Goal: Task Accomplishment & Management: Use online tool/utility

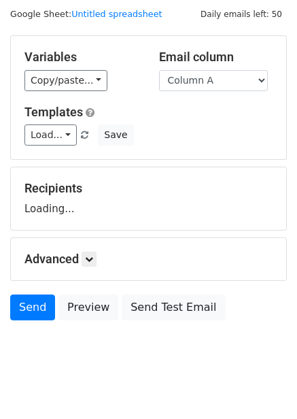
scroll to position [55, 0]
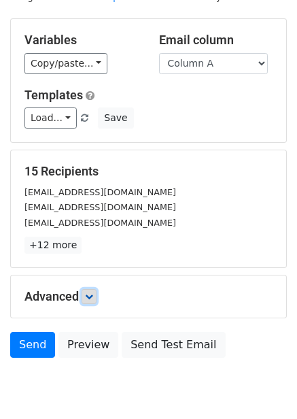
click at [93, 293] on icon at bounding box center [89, 297] width 8 height 8
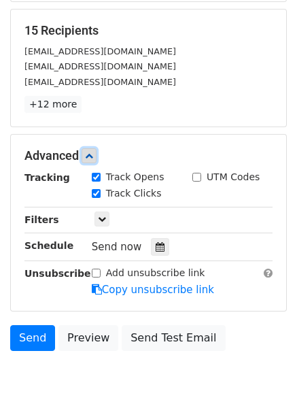
scroll to position [199, 0]
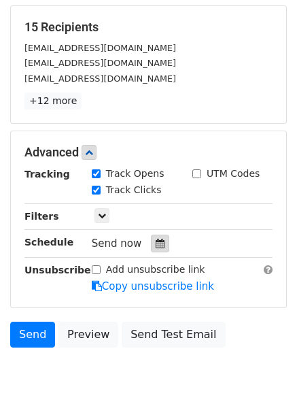
click at [159, 245] on div at bounding box center [160, 244] width 18 height 18
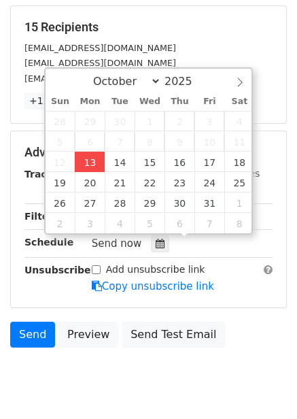
type input "2025-10-13 12:00"
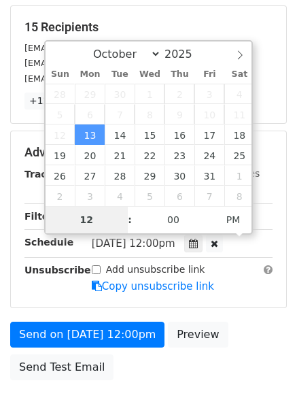
type input "4"
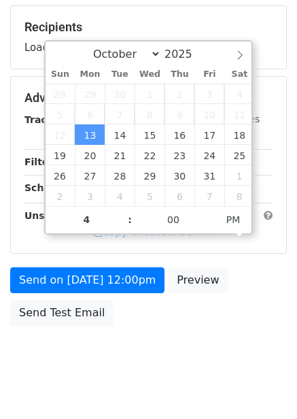
type input "2025-10-13 16:00"
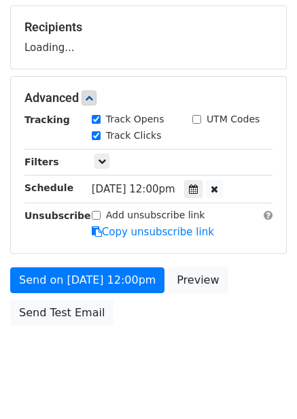
click at [241, 331] on div "Send on Oct 13 at 12:00pm Preview Send Test Email" at bounding box center [148, 300] width 297 height 65
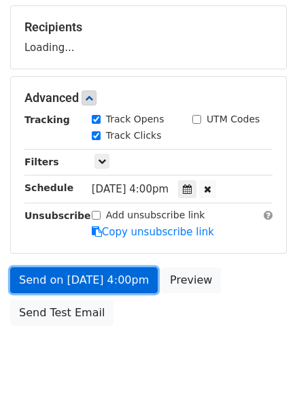
drag, startPoint x: 97, startPoint y: 266, endPoint x: 107, endPoint y: 287, distance: 23.2
click at [98, 268] on link "Send on Oct 13 at 4:00pm" at bounding box center [84, 281] width 148 height 26
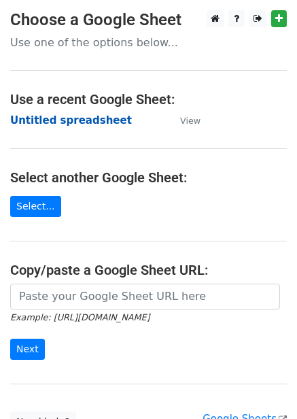
click at [77, 119] on strong "Untitled spreadsheet" at bounding box center [71, 120] width 122 height 12
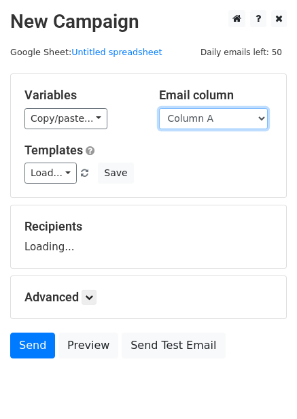
click at [214, 114] on select "Column A Column B Column C Column D Column E" at bounding box center [213, 118] width 109 height 21
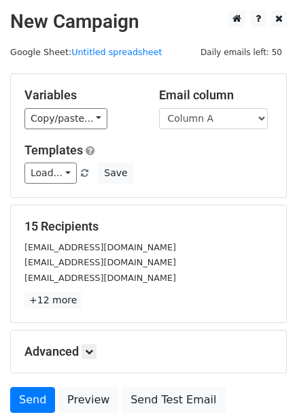
click at [191, 166] on div "Load... No templates saved Save" at bounding box center [148, 173] width 269 height 21
click at [211, 127] on select "Column A Column B Column C Column D Column E" at bounding box center [213, 118] width 109 height 21
select select "Column B"
click at [159, 108] on select "Column A Column B Column C Column D Column E" at bounding box center [213, 118] width 109 height 21
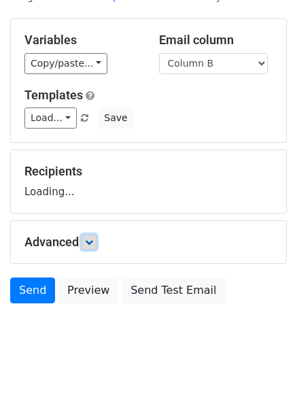
click at [93, 244] on icon at bounding box center [89, 242] width 8 height 8
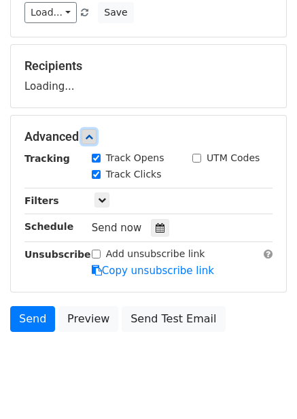
scroll to position [165, 0]
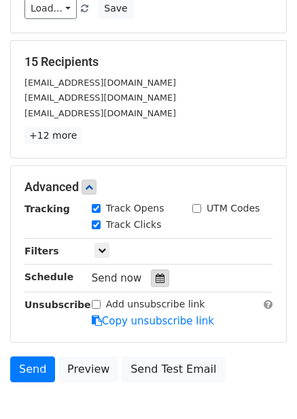
click at [156, 275] on icon at bounding box center [160, 279] width 9 height 10
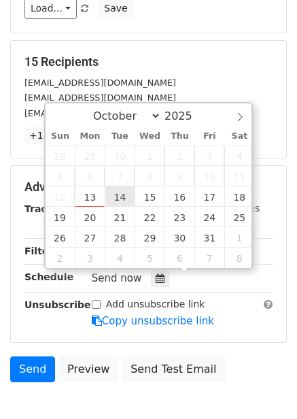
type input "2025-10-14 12:00"
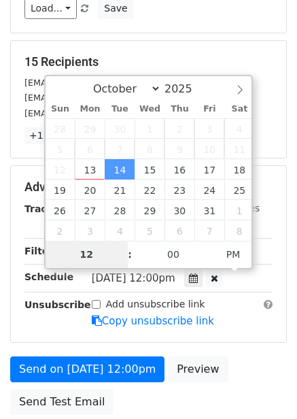
type input "5"
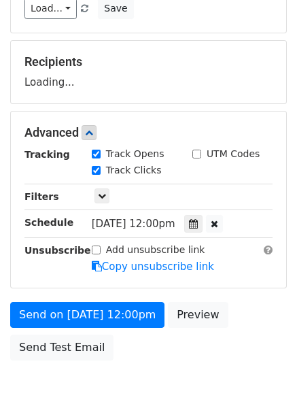
type input "2025-10-14 17:00"
click at [199, 332] on div "Send on Oct 14 at 12:00pm Preview Send Test Email" at bounding box center [148, 334] width 297 height 65
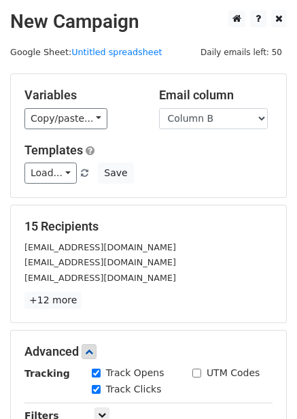
scroll to position [276, 0]
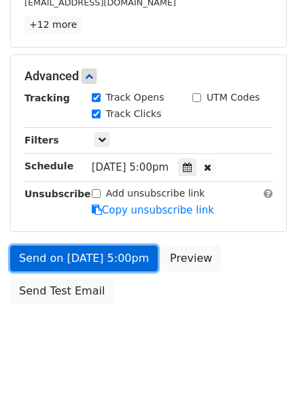
click at [137, 255] on link "Send on Oct 14 at 5:00pm" at bounding box center [84, 259] width 148 height 26
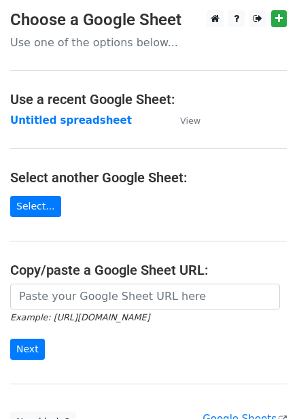
click at [68, 120] on strong "Untitled spreadsheet" at bounding box center [71, 120] width 122 height 12
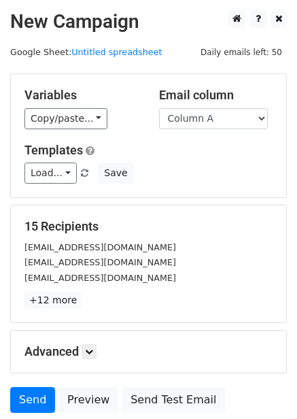
click at [220, 127] on select "Column A Column B Column C Column D Column E" at bounding box center [213, 118] width 109 height 21
click at [214, 117] on select "Column A Column B Column C Column D Column E" at bounding box center [213, 118] width 109 height 21
select select "Column C"
click at [159, 108] on select "Column A Column B Column C Column D Column E" at bounding box center [213, 118] width 109 height 21
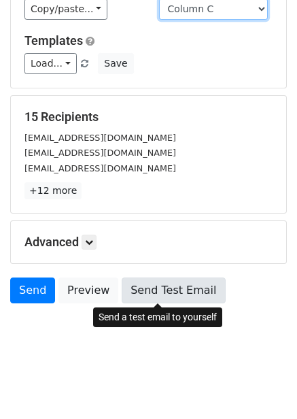
scroll to position [55, 0]
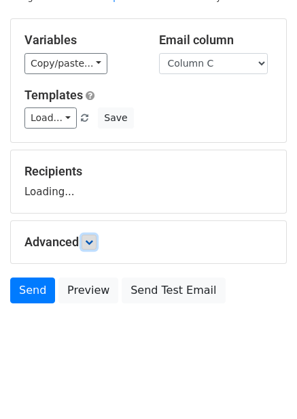
click at [97, 244] on link at bounding box center [89, 242] width 15 height 15
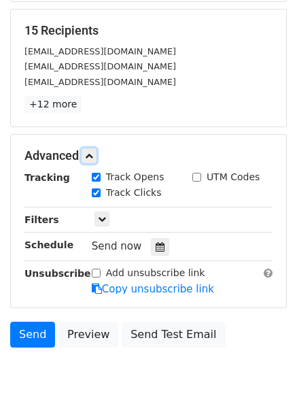
scroll to position [215, 0]
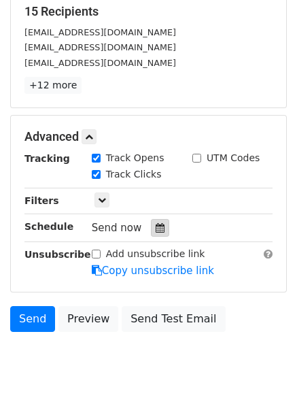
click at [161, 236] on div at bounding box center [160, 228] width 18 height 18
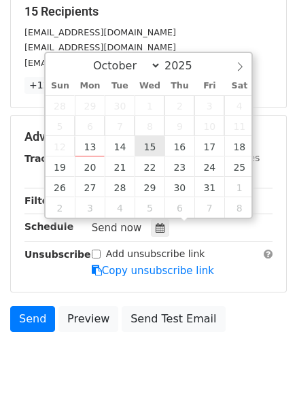
type input "2025-10-15 12:00"
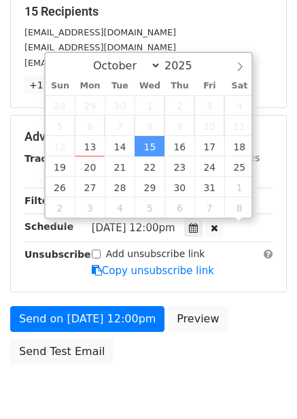
scroll to position [1, 0]
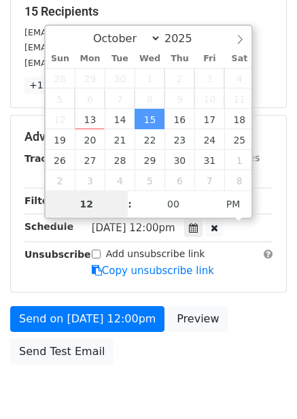
type input "6"
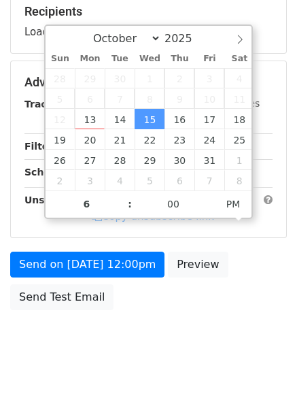
type input "2025-10-15 18:00"
click at [248, 287] on div "Send on Oct 15 at 12:00pm Preview Send Test Email" at bounding box center [148, 284] width 297 height 65
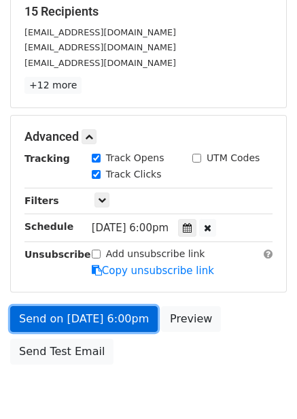
click at [116, 309] on link "Send on Oct 15 at 6:00pm" at bounding box center [84, 319] width 148 height 26
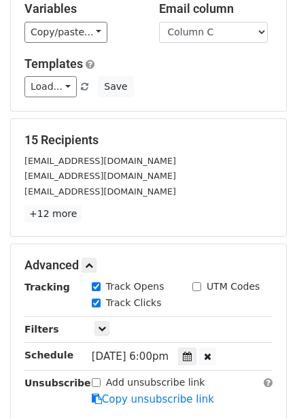
scroll to position [0, 0]
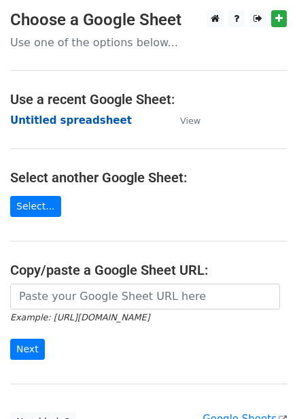
click at [103, 125] on strong "Untitled spreadsheet" at bounding box center [71, 120] width 122 height 12
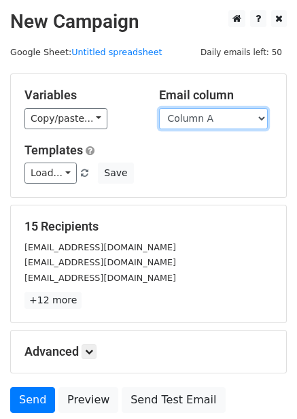
click at [202, 126] on select "Column A Column B Column C Column D Column E" at bounding box center [213, 118] width 109 height 21
select select "Column D"
click at [159, 108] on select "Column A Column B Column C Column D Column E" at bounding box center [213, 118] width 109 height 21
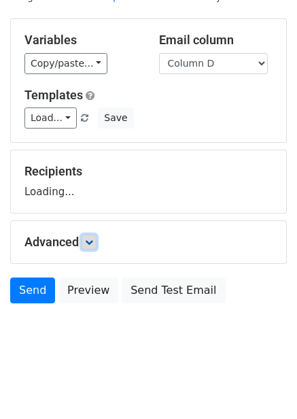
click at [92, 238] on icon at bounding box center [89, 242] width 8 height 8
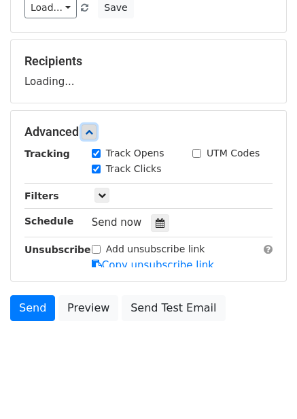
scroll to position [167, 0]
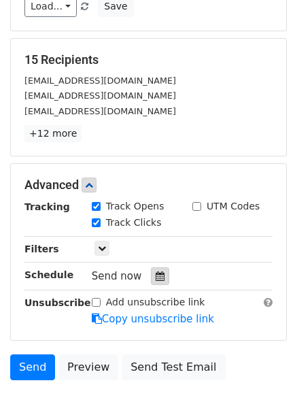
click at [161, 282] on div at bounding box center [160, 277] width 18 height 18
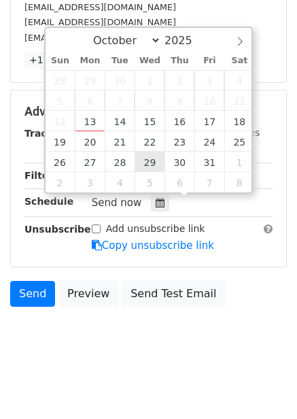
scroll to position [243, 0]
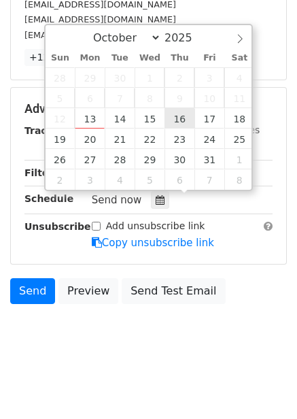
type input "[DATE] 12:00"
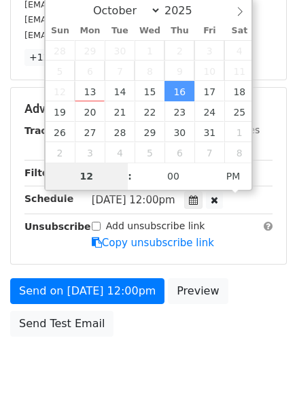
type input "7"
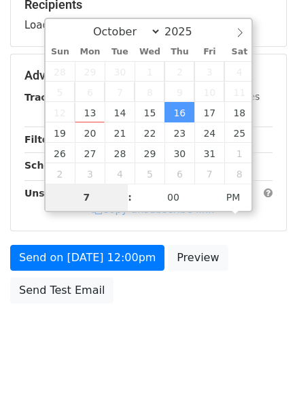
scroll to position [221, 0]
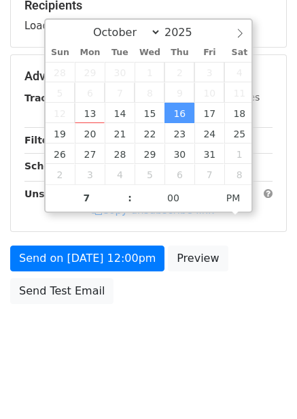
type input "[DATE] 19:00"
click at [251, 236] on form "Variables Copy/paste... {{Column A}} {{Column B}} {{Column C}} {{Column D}} {{C…" at bounding box center [148, 81] width 277 height 459
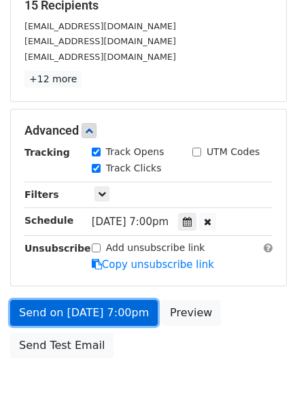
click at [122, 300] on link "Send on [DATE] 7:00pm" at bounding box center [84, 313] width 148 height 26
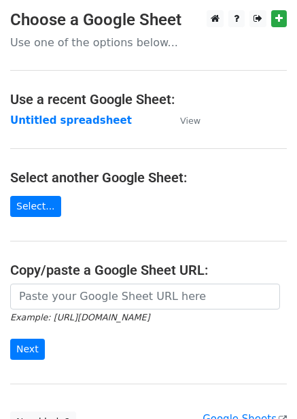
click at [50, 124] on strong "Untitled spreadsheet" at bounding box center [71, 120] width 122 height 12
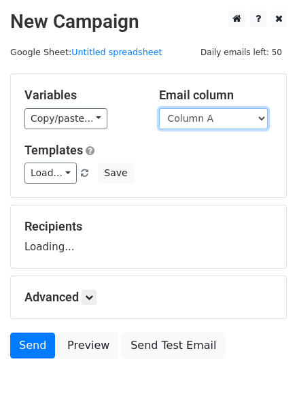
click at [244, 124] on select "Column A Column B Column C Column D Column E" at bounding box center [213, 118] width 109 height 21
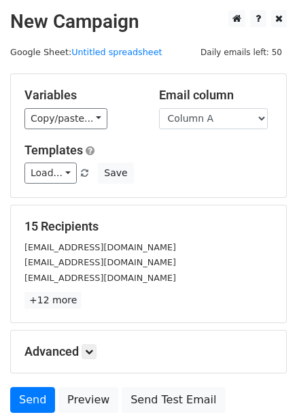
click at [231, 103] on div "Email column Column A Column B Column C Column D Column E" at bounding box center [216, 109] width 135 height 42
drag, startPoint x: 231, startPoint y: 115, endPoint x: 231, endPoint y: 127, distance: 12.3
click at [231, 115] on select "Column A Column B Column C Column D Column E" at bounding box center [213, 118] width 109 height 21
select select "Column E"
click at [159, 108] on select "Column A Column B Column C Column D Column E" at bounding box center [213, 118] width 109 height 21
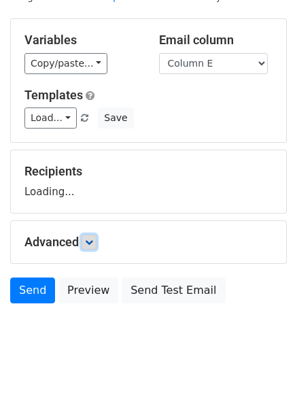
click at [91, 246] on icon at bounding box center [89, 242] width 8 height 8
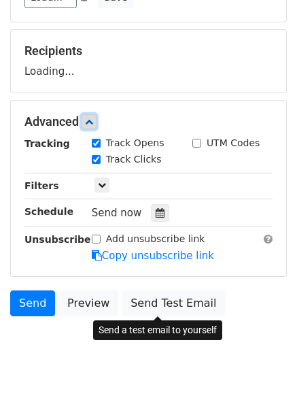
scroll to position [176, 0]
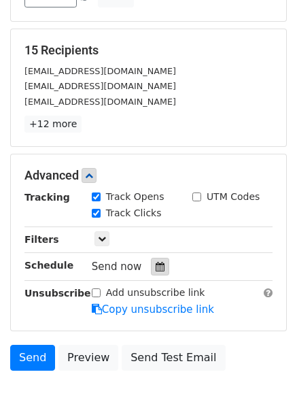
click at [152, 272] on div at bounding box center [160, 267] width 18 height 18
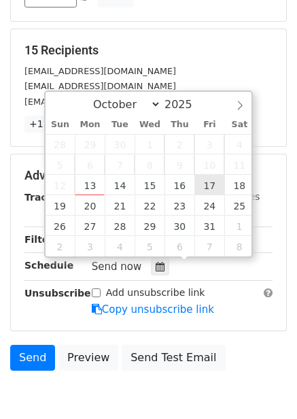
type input "[DATE] 12:00"
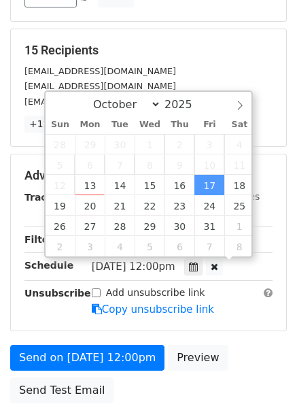
scroll to position [1, 0]
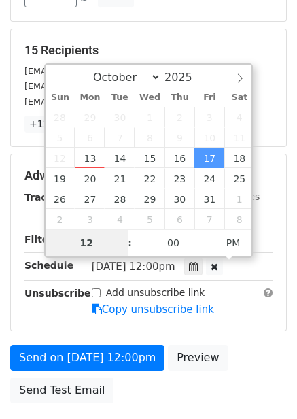
type input "8"
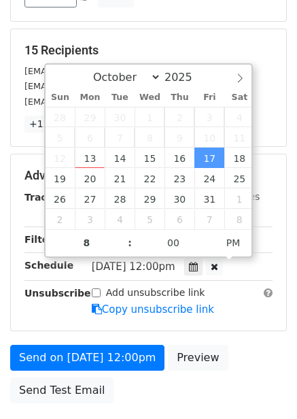
type input "[DATE] 20:00"
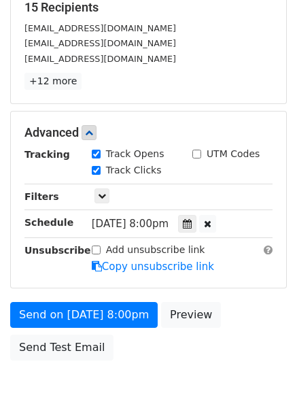
scroll to position [244, 0]
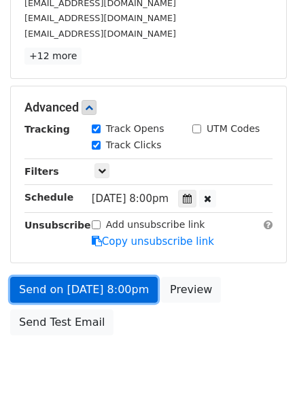
click at [137, 299] on link "Send on [DATE] 8:00pm" at bounding box center [84, 290] width 148 height 26
